Goal: Information Seeking & Learning: Check status

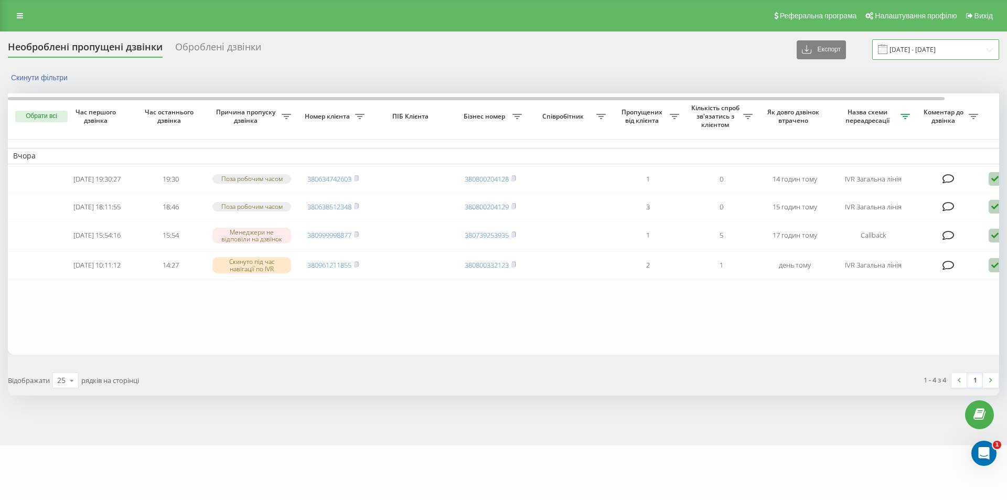
click at [910, 53] on input "[DATE] - [DATE]" at bounding box center [935, 49] width 127 height 20
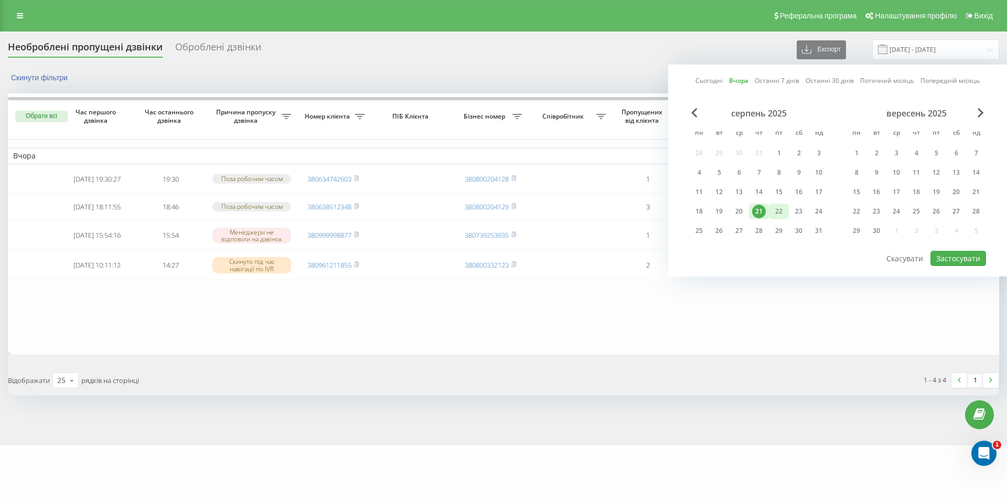
click at [780, 211] on div "22" at bounding box center [779, 211] width 14 height 14
click at [945, 257] on button "Застосувати" at bounding box center [958, 258] width 56 height 15
type input "[DATE] - [DATE]"
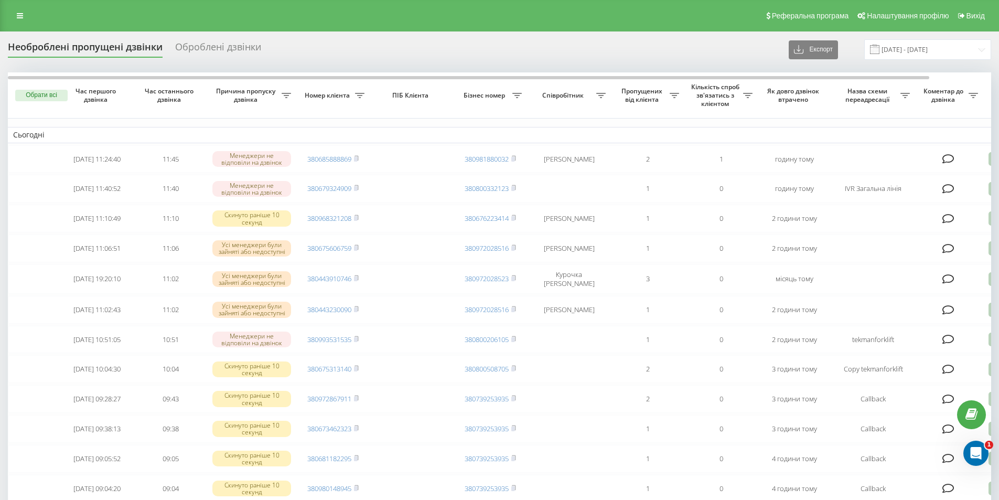
click at [861, 96] on span "Назва схеми переадресації" at bounding box center [868, 95] width 64 height 16
click at [291, 93] on icon at bounding box center [286, 95] width 9 height 5
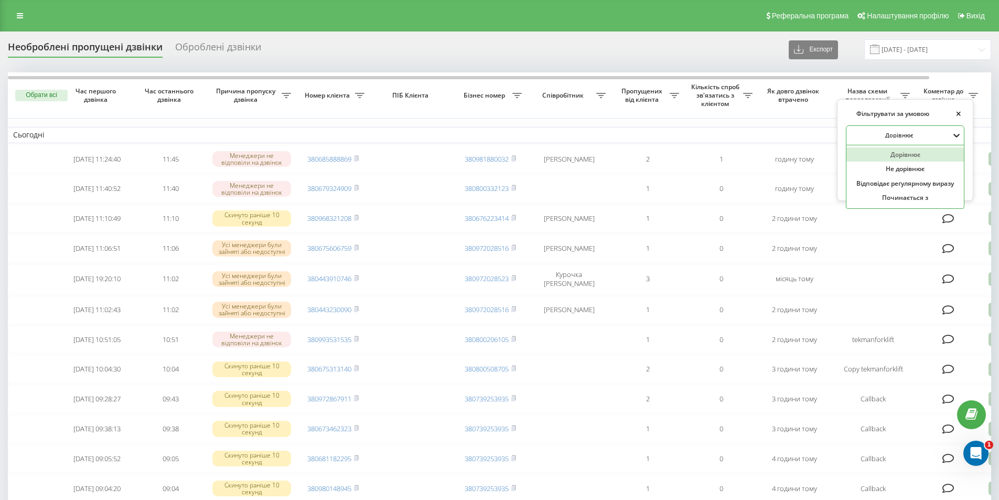
click at [956, 135] on icon at bounding box center [956, 135] width 10 height 10
click at [914, 183] on div "Відповідає регулярному виразу" at bounding box center [904, 183] width 117 height 15
click at [943, 156] on input "text" at bounding box center [905, 159] width 118 height 18
type input "IVR Загальна лінія|Callback"
click at [936, 179] on span "OK" at bounding box center [940, 179] width 29 height 16
